Goal: Navigation & Orientation: Find specific page/section

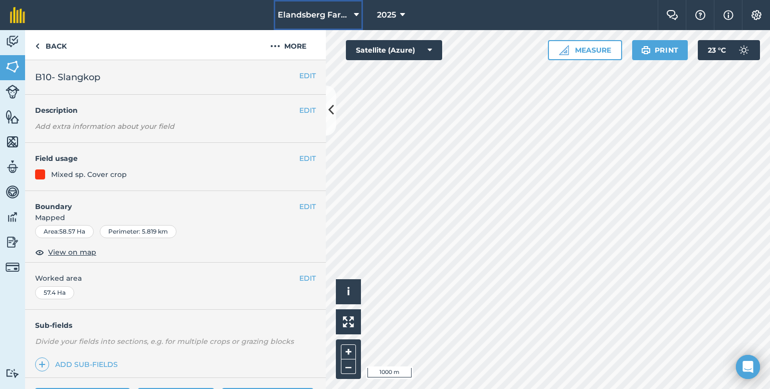
click at [352, 18] on button "Elandsberg Farms" at bounding box center [318, 15] width 89 height 30
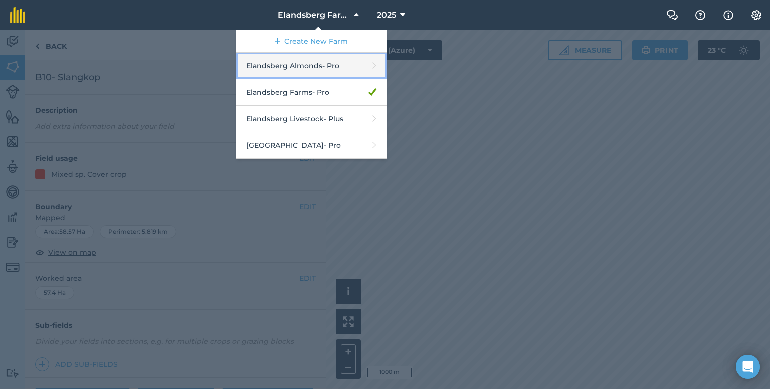
click at [323, 63] on link "Elandsberg Almonds - Pro" at bounding box center [311, 66] width 150 height 27
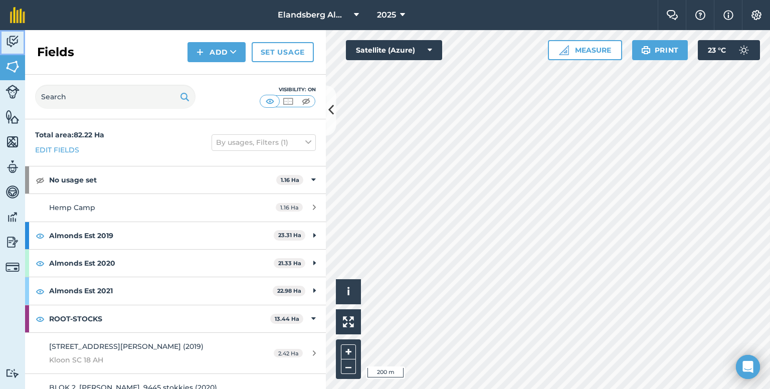
click at [13, 49] on link "Activity" at bounding box center [12, 42] width 25 height 25
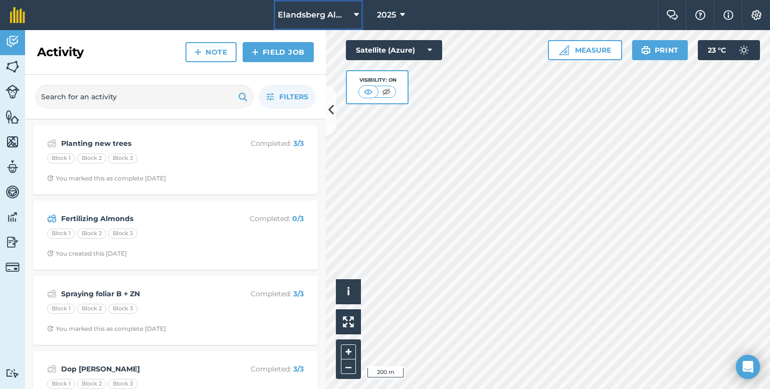
click at [292, 17] on span "Elandsberg Almonds" at bounding box center [314, 15] width 72 height 12
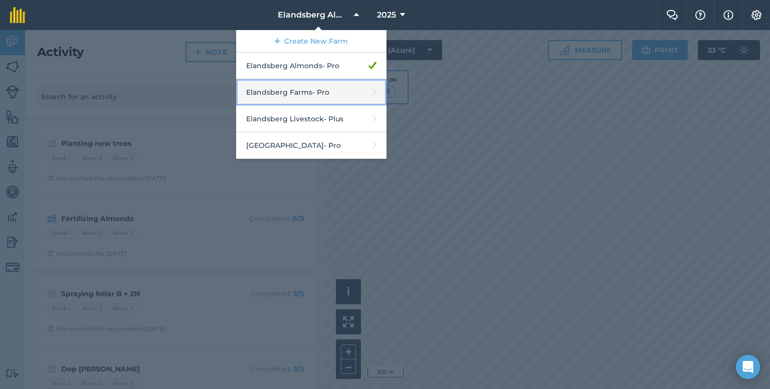
click at [316, 92] on link "Elandsberg Farms - Pro" at bounding box center [311, 92] width 150 height 27
